Goal: Task Accomplishment & Management: Use online tool/utility

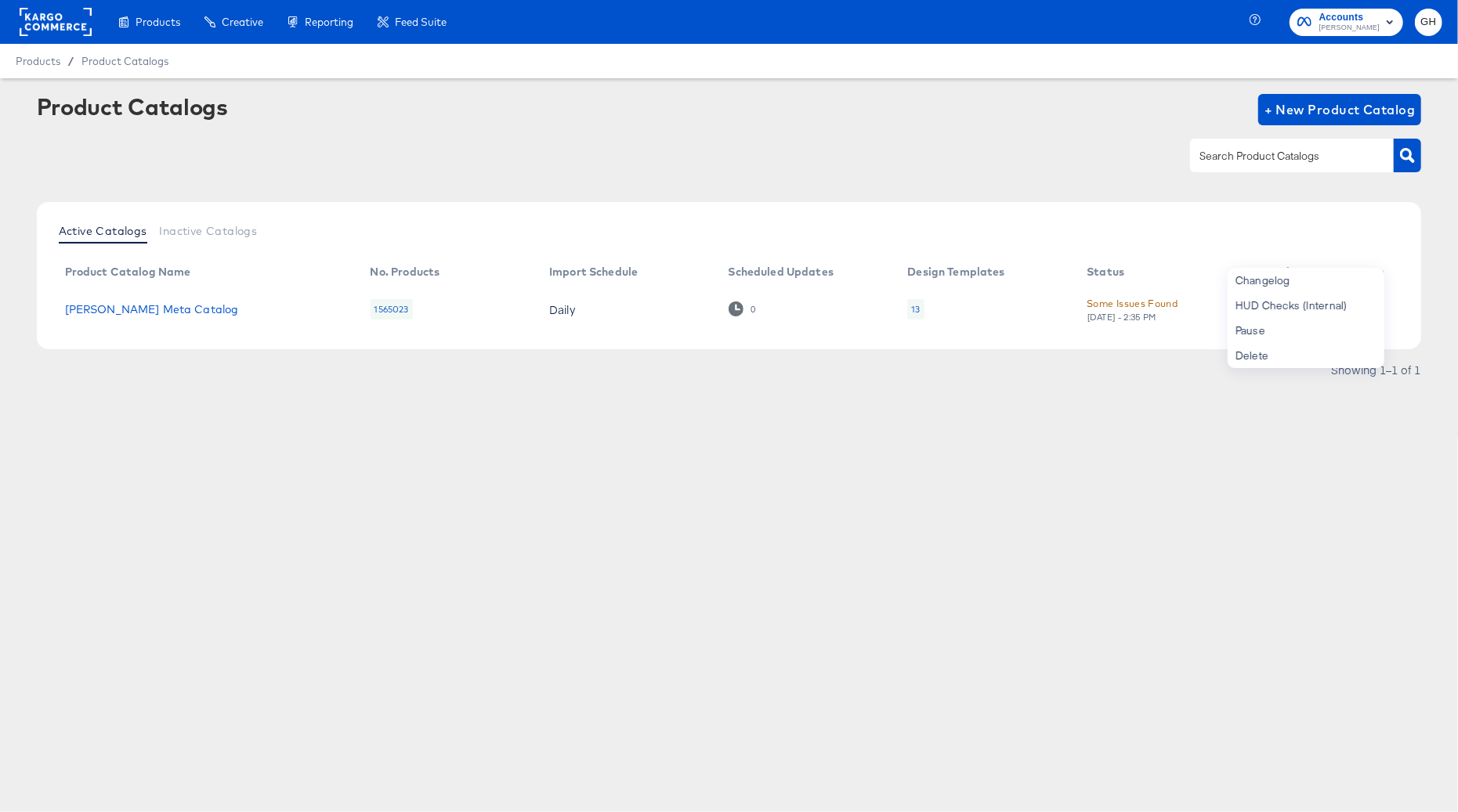
click at [50, 18] on rect at bounding box center [55, 21] width 72 height 28
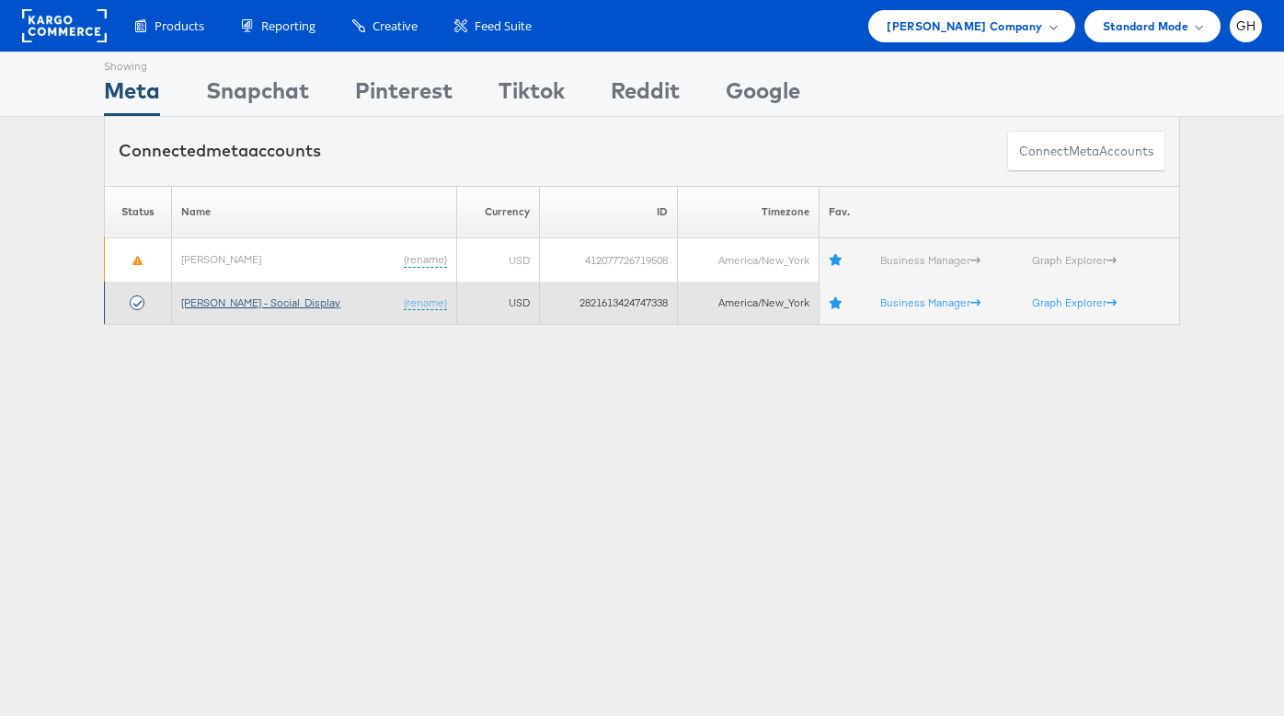
click at [214, 299] on link "[PERSON_NAME] - Social_Display" at bounding box center [260, 302] width 159 height 14
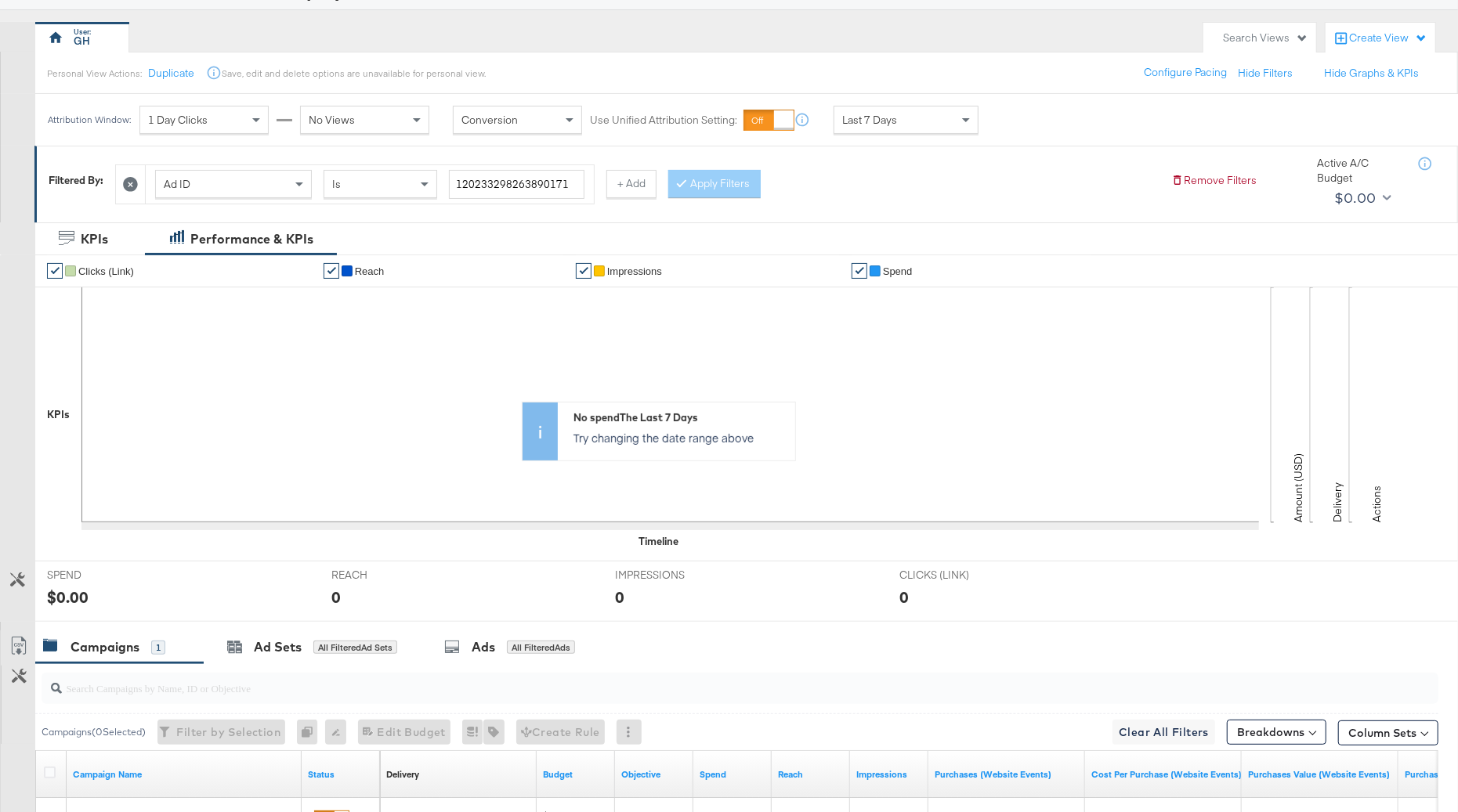
scroll to position [321, 0]
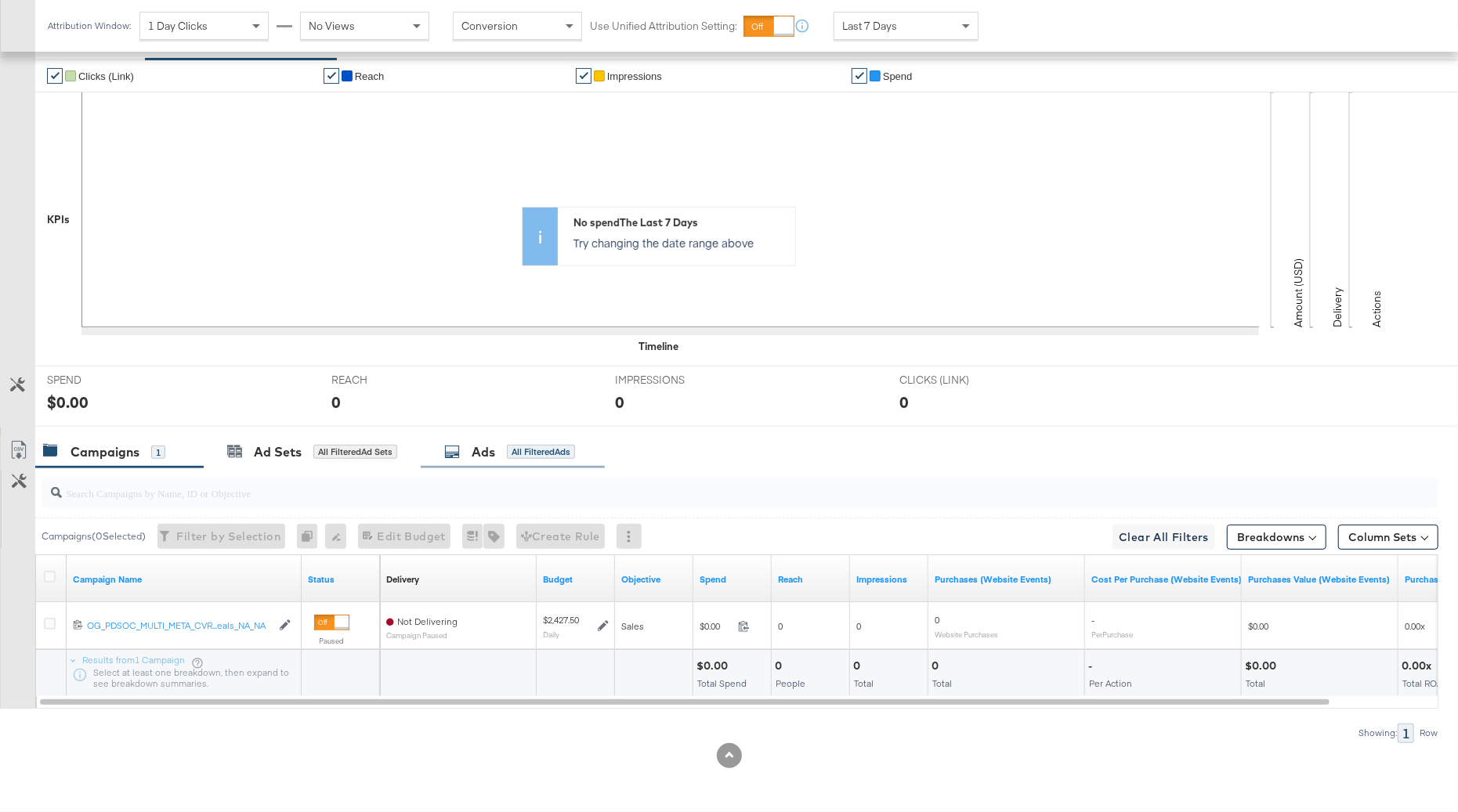
click at [472, 467] on div "Ads All Filtered Ads" at bounding box center [513, 452] width 184 height 34
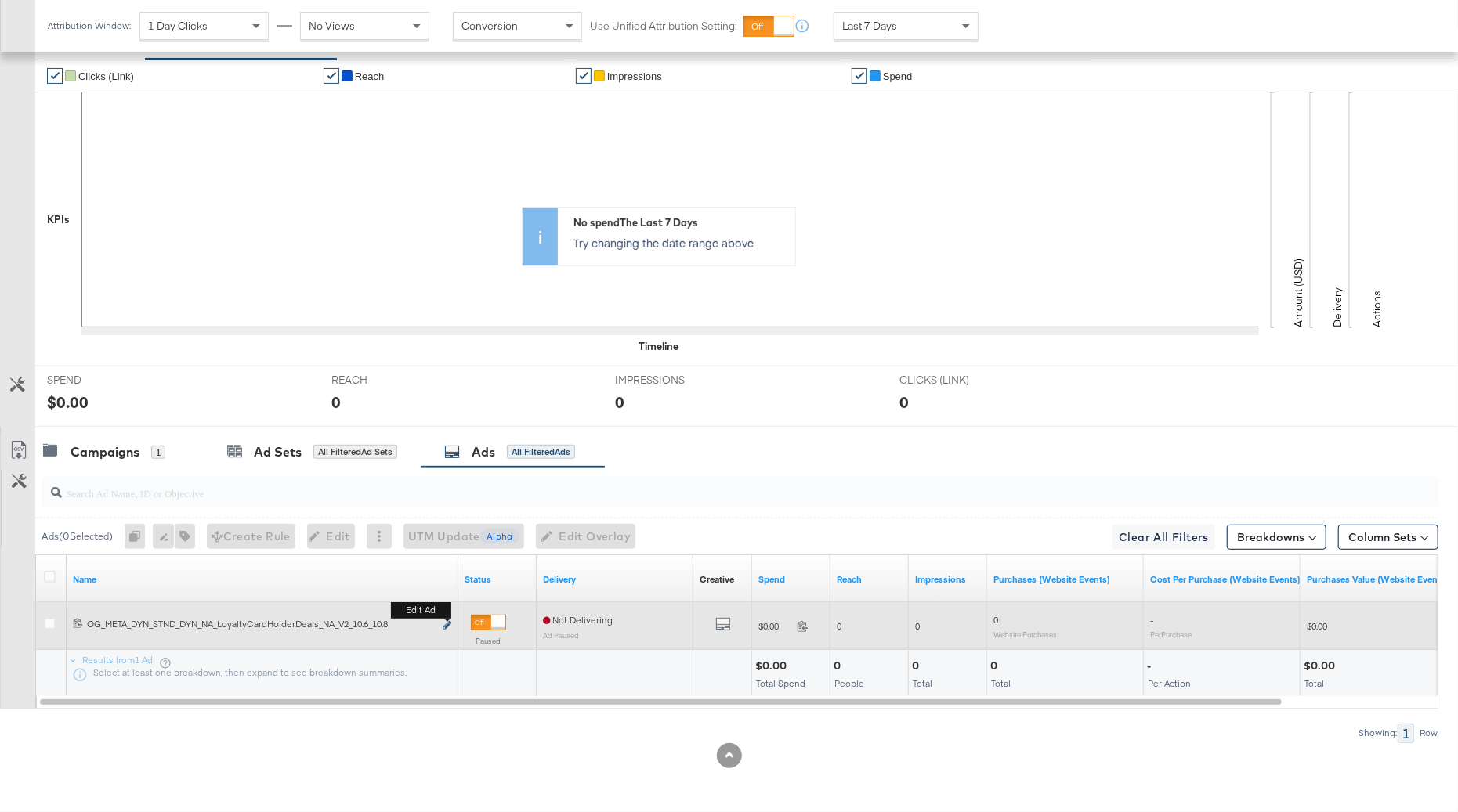
click at [449, 625] on icon "link" at bounding box center [447, 625] width 8 height 9
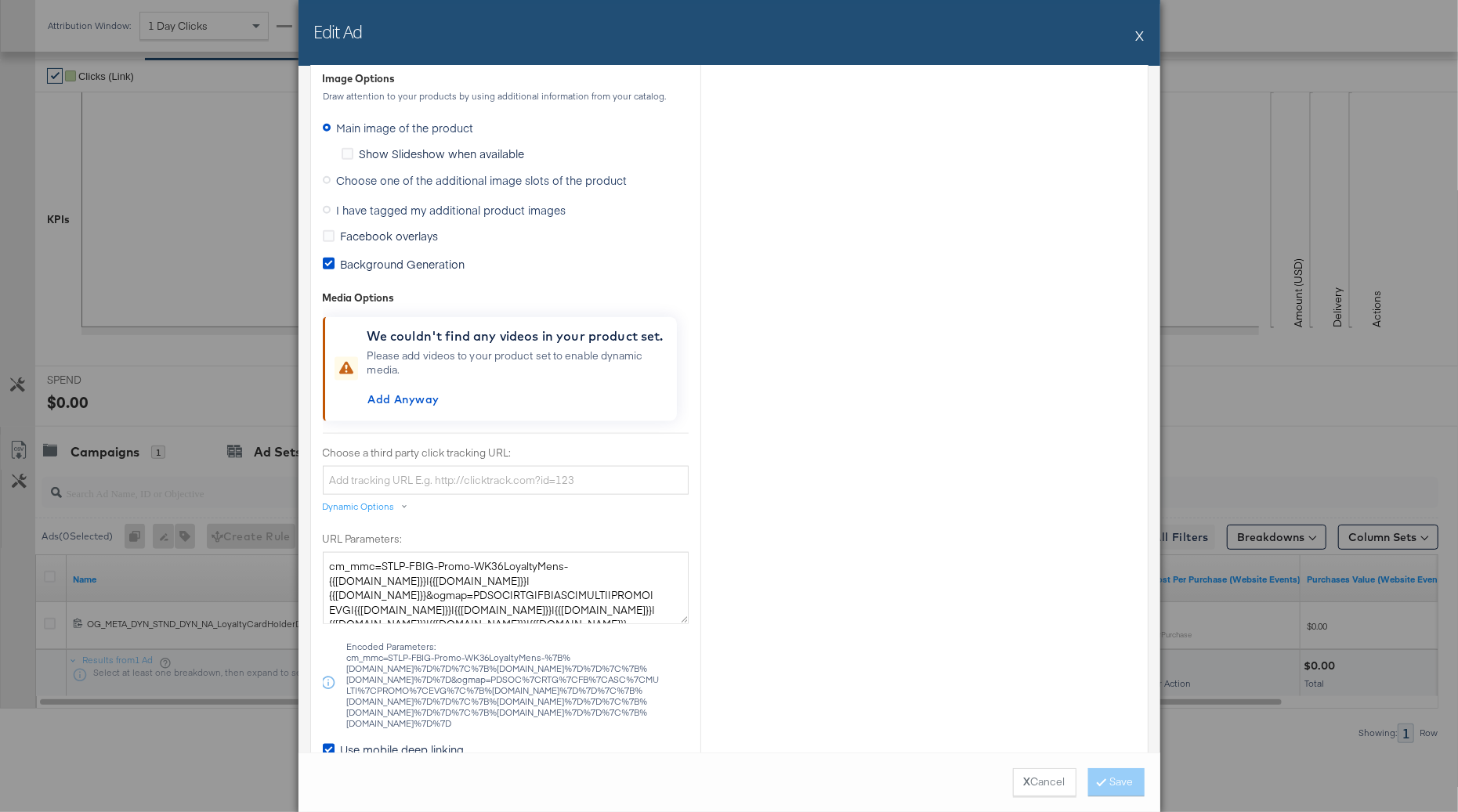
scroll to position [1354, 0]
click at [411, 212] on span "I have tagged my additional product images" at bounding box center [452, 206] width 230 height 15
click at [0, 0] on input "I have tagged my additional product images" at bounding box center [0, 0] width 0 height 0
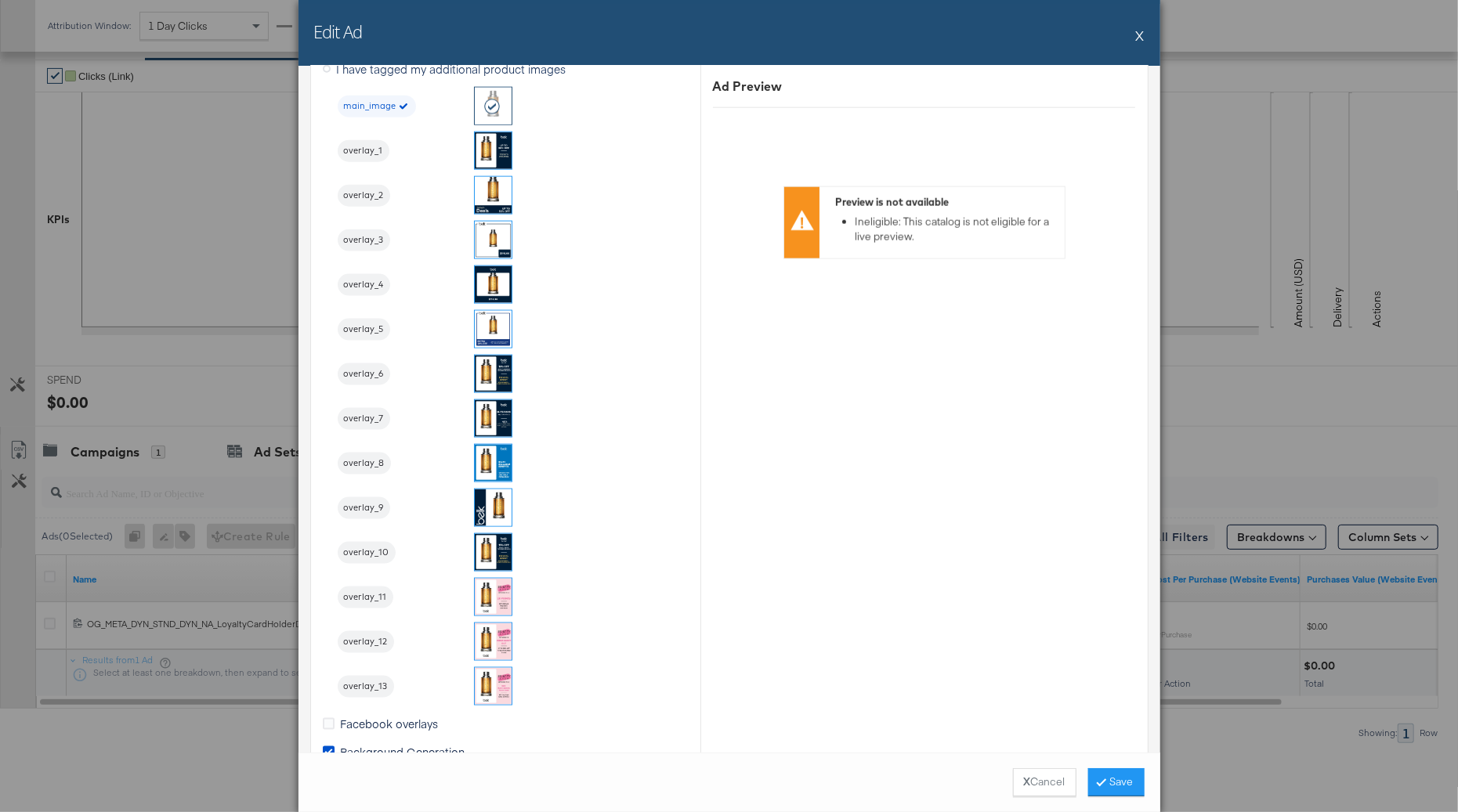
scroll to position [1471, 0]
click at [488, 552] on img at bounding box center [492, 551] width 37 height 37
click at [1110, 790] on button "Save" at bounding box center [1116, 781] width 56 height 28
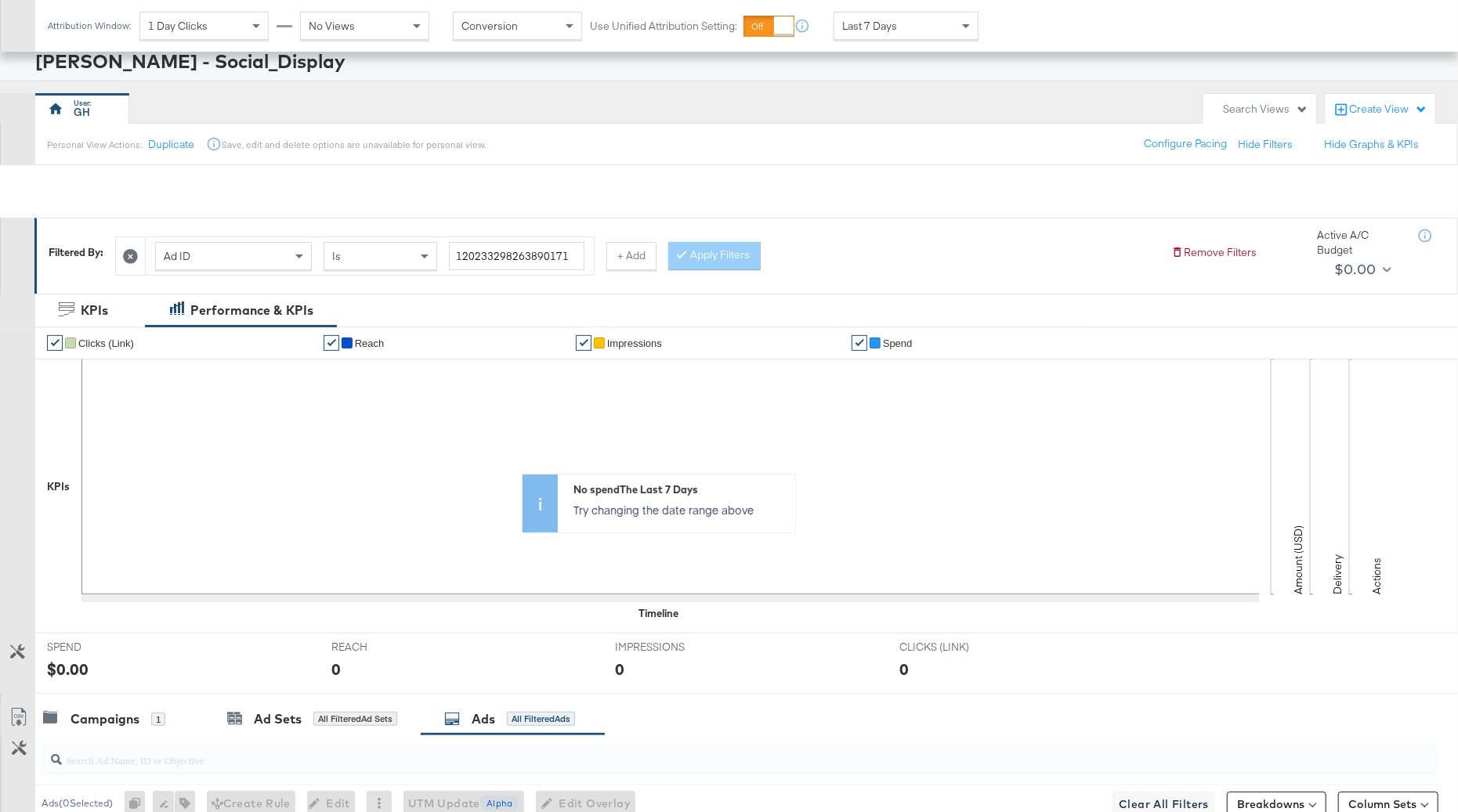
scroll to position [0, 0]
